Goal: Complete application form: Complete application form

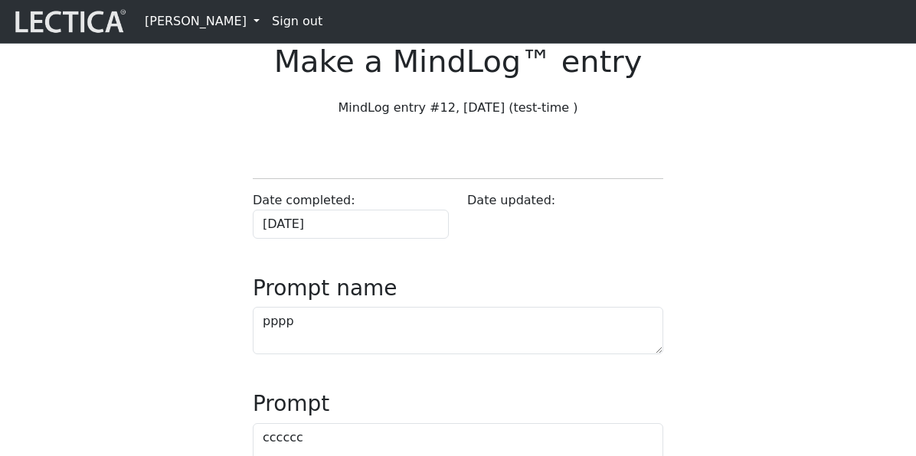
scroll to position [763, 0]
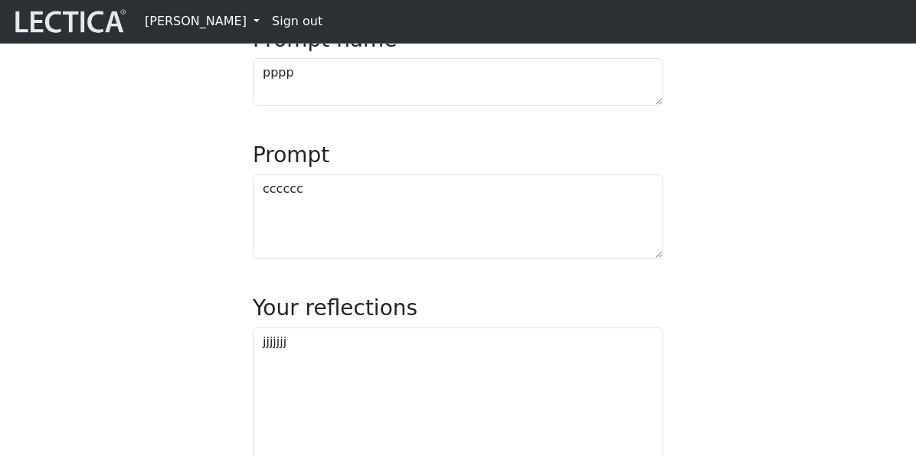
scroll to position [251, 0]
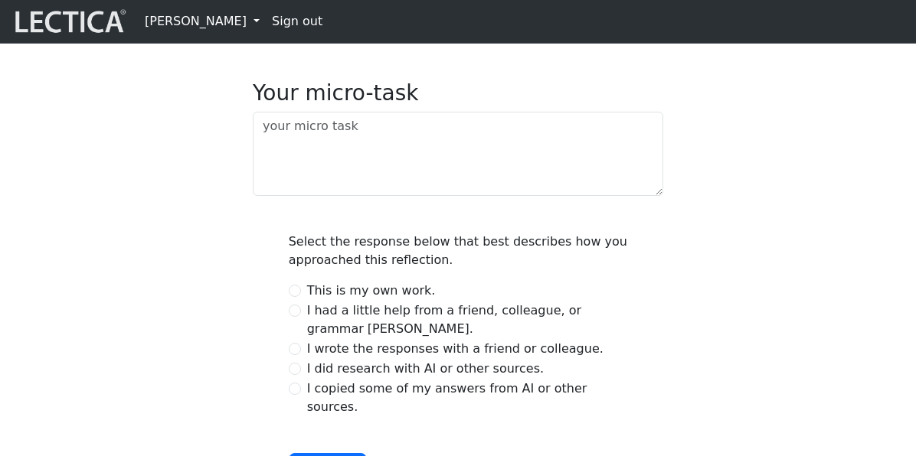
scroll to position [692, 0]
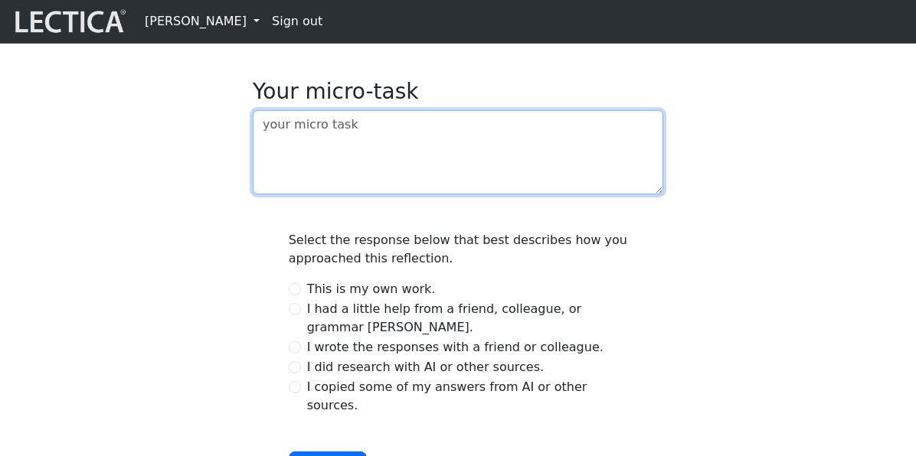
click at [295, 195] on textarea at bounding box center [458, 152] width 410 height 84
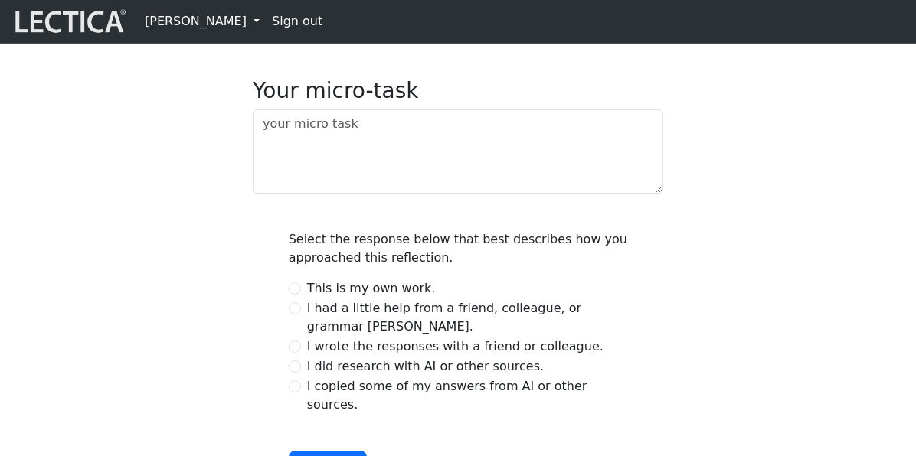
scroll to position [692, 0]
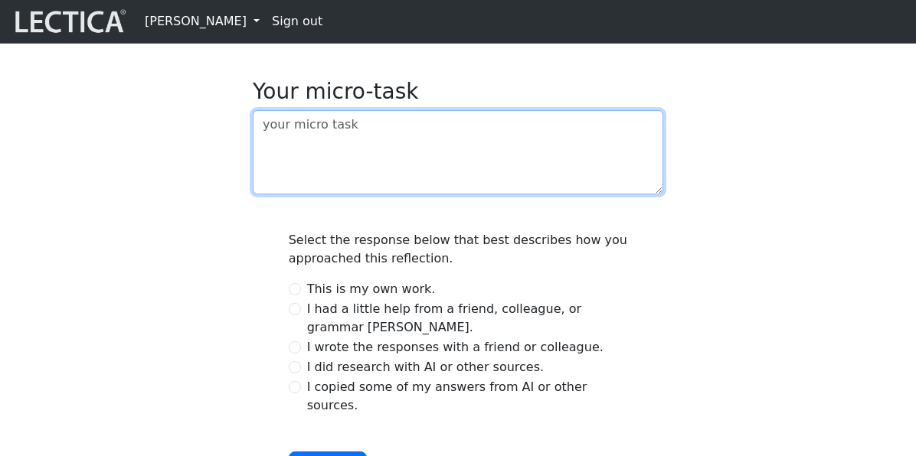
click at [309, 195] on textarea at bounding box center [458, 152] width 410 height 84
click at [379, 195] on textarea "ttttttt" at bounding box center [458, 152] width 410 height 84
type textarea "tttttttvv"
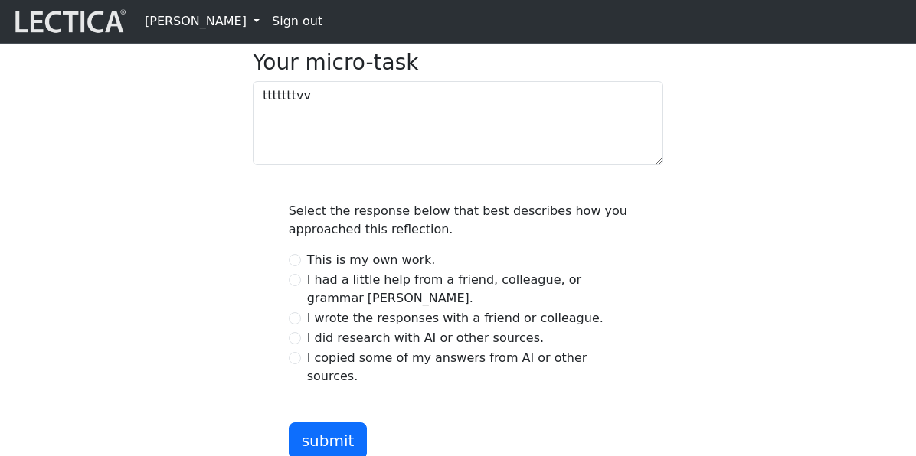
scroll to position [849, 0]
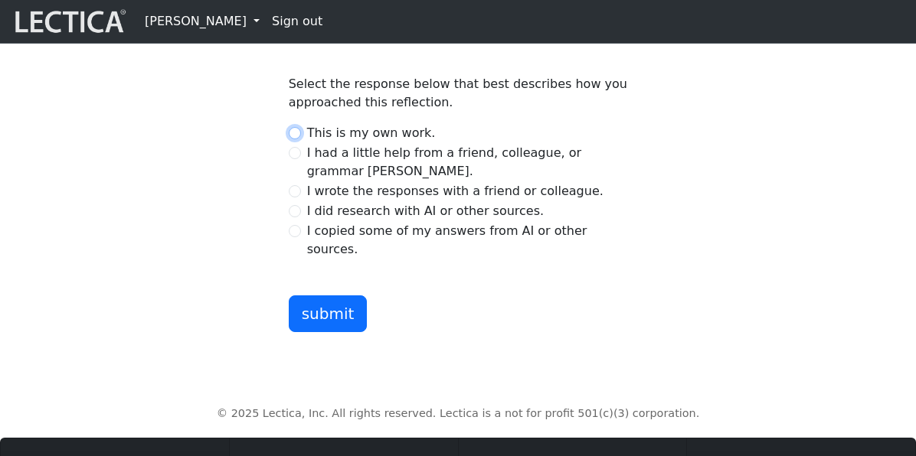
click at [291, 139] on input "This is my own work." at bounding box center [295, 133] width 12 height 12
radio input "true"
click at [325, 332] on button "submit" at bounding box center [328, 314] width 79 height 37
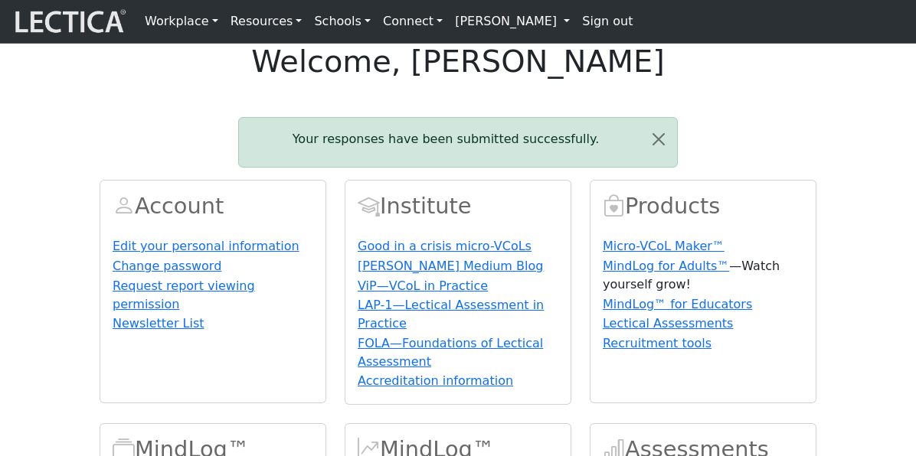
click at [328, 149] on p "Your responses have been submitted successfully." at bounding box center [445, 139] width 389 height 18
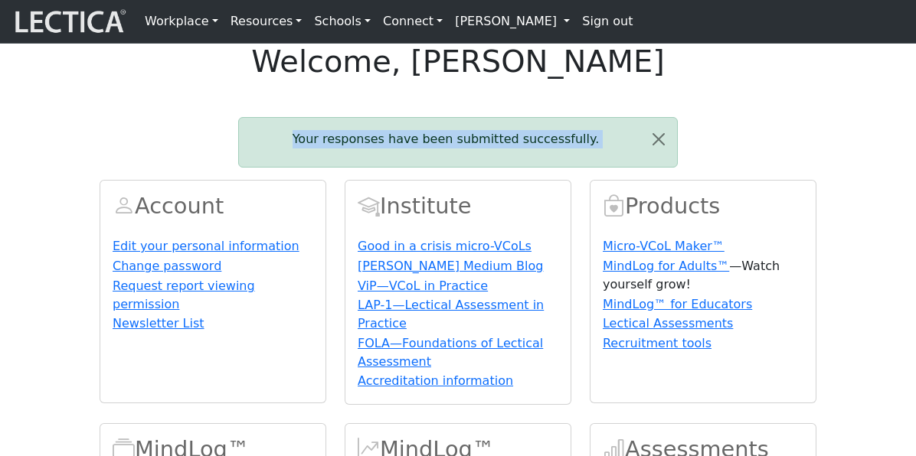
drag, startPoint x: 328, startPoint y: 179, endPoint x: 561, endPoint y: 191, distance: 233.1
click at [561, 168] on div "Your responses have been submitted successfully." at bounding box center [458, 142] width 440 height 51
click at [664, 161] on button "Close" at bounding box center [658, 139] width 37 height 43
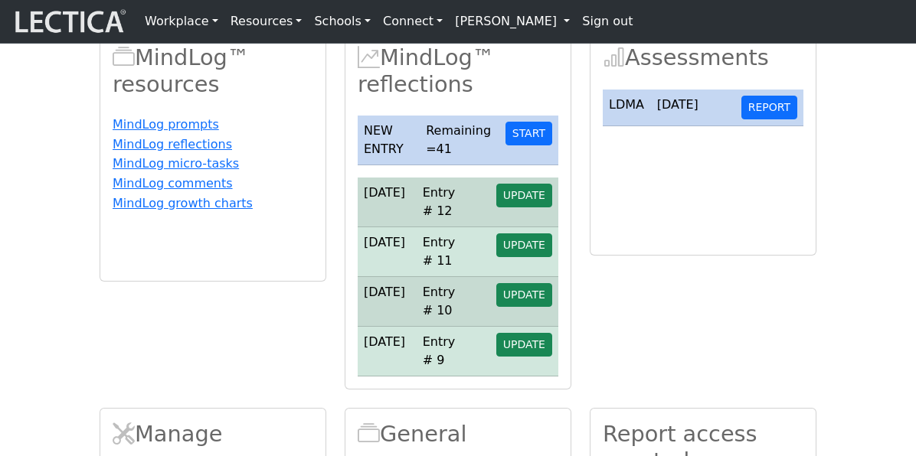
scroll to position [409, 0]
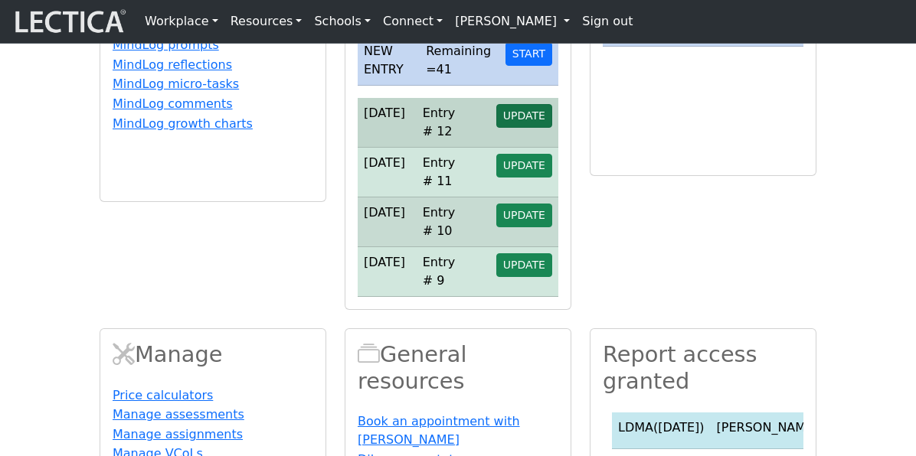
click at [529, 122] on span "UPDATE" at bounding box center [524, 116] width 42 height 12
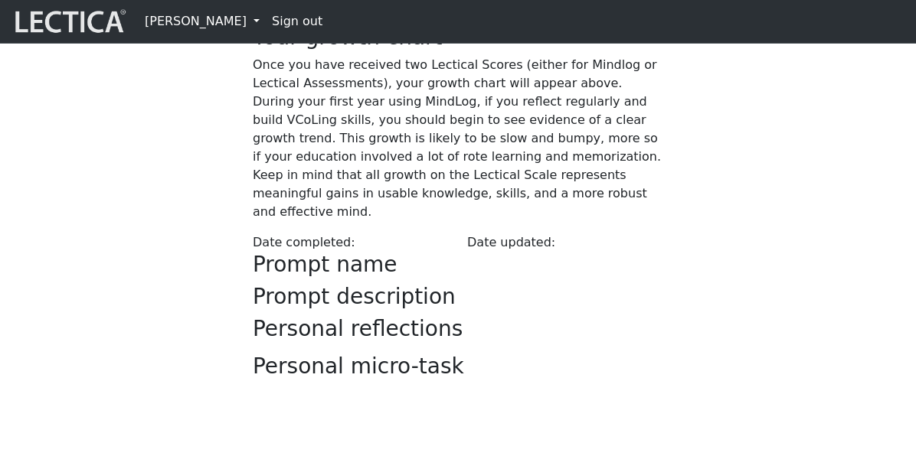
scroll to position [212, 0]
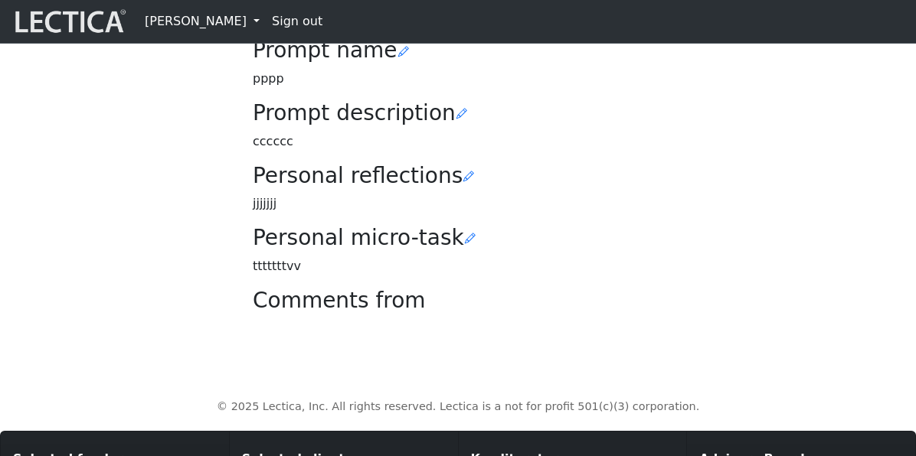
scroll to position [441, 0]
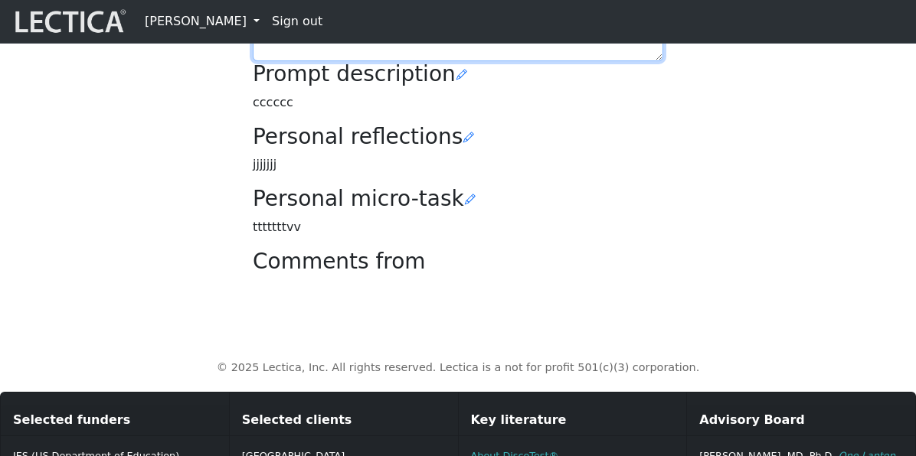
click at [373, 61] on textarea "pppp" at bounding box center [458, 37] width 410 height 47
type textarea "pppp JO"
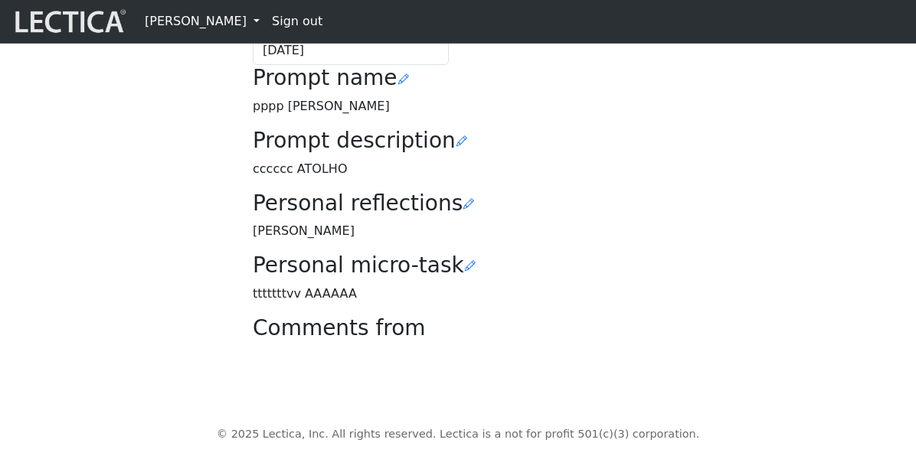
scroll to position [338, 0]
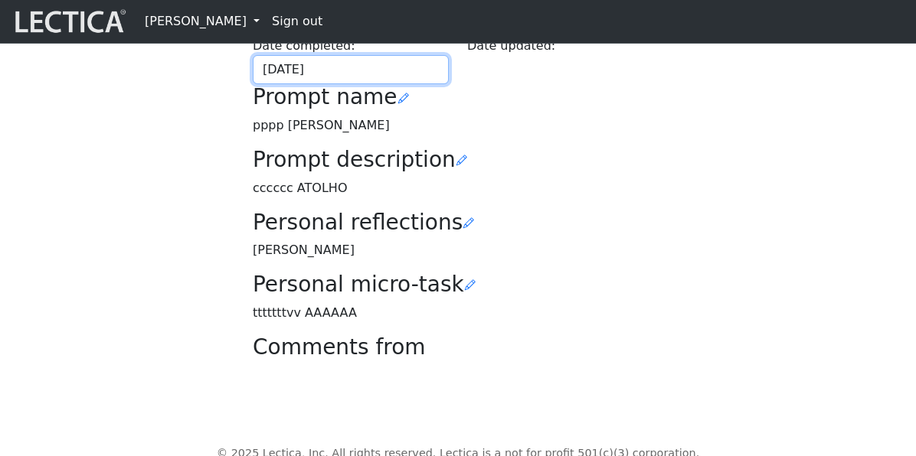
click at [388, 84] on input "[DATE]" at bounding box center [351, 69] width 196 height 29
click at [0, 0] on td "14" at bounding box center [0, 0] width 0 height 0
type input "[DATE]"
click at [176, 235] on div "Your growth chart Once you have received two Lectical Scores (either for Mindlo…" at bounding box center [457, 81] width 735 height 581
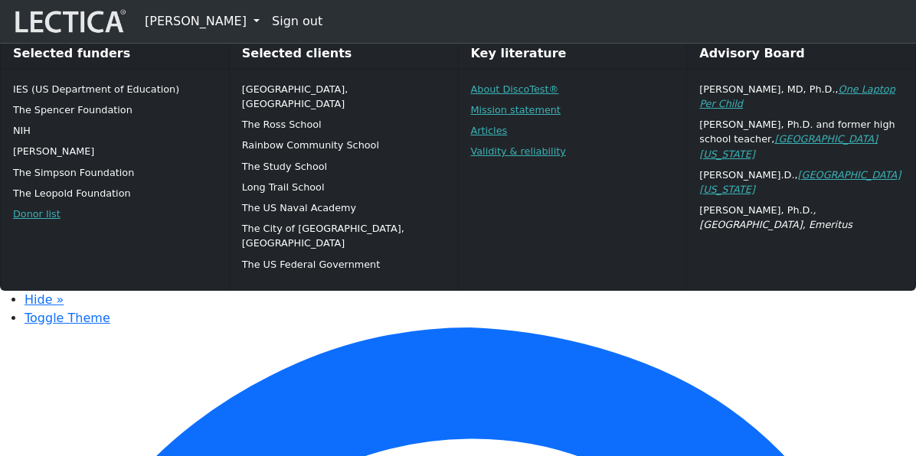
scroll to position [793, 0]
